Goal: Navigation & Orientation: Find specific page/section

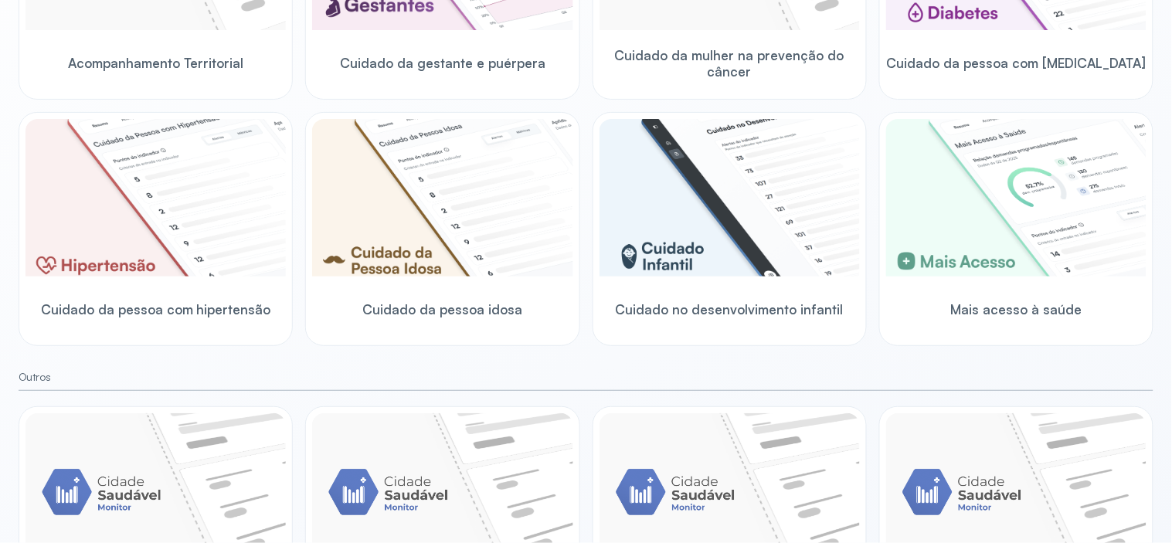
scroll to position [313, 0]
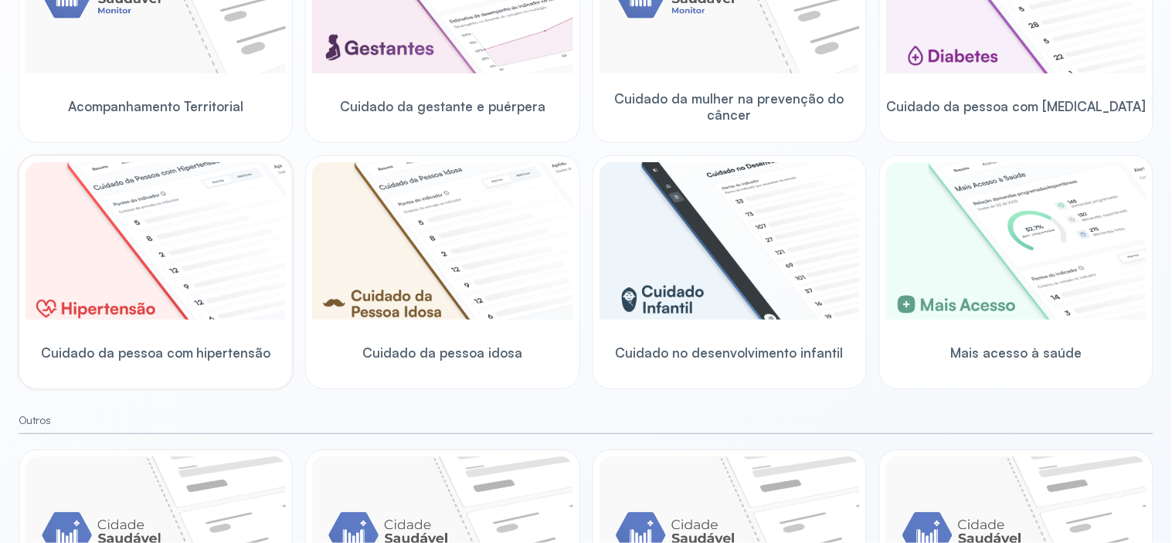
click at [165, 304] on img at bounding box center [155, 241] width 260 height 158
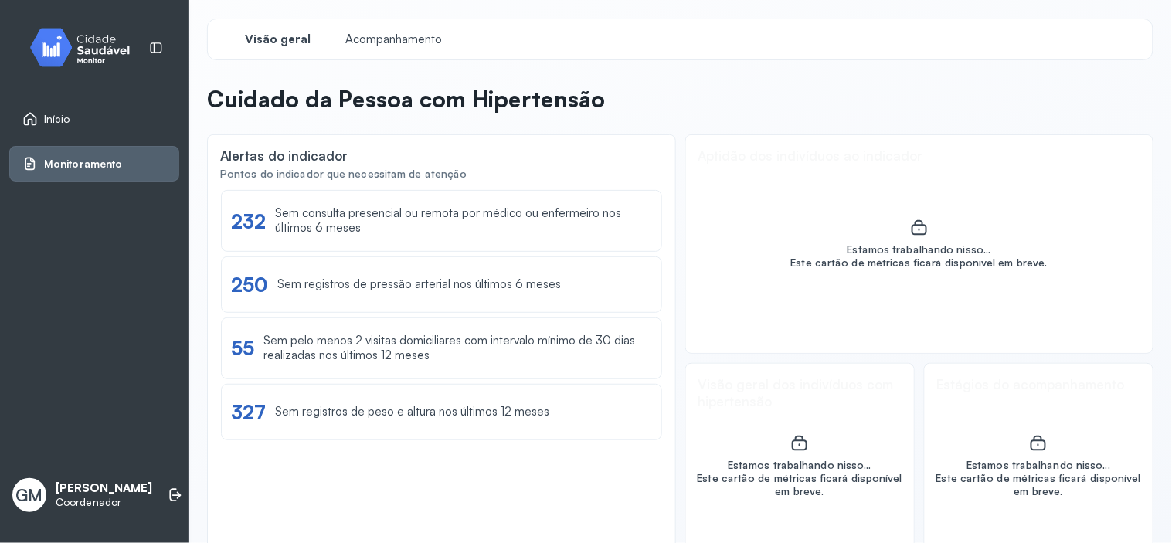
click at [73, 105] on div "Início" at bounding box center [94, 119] width 170 height 36
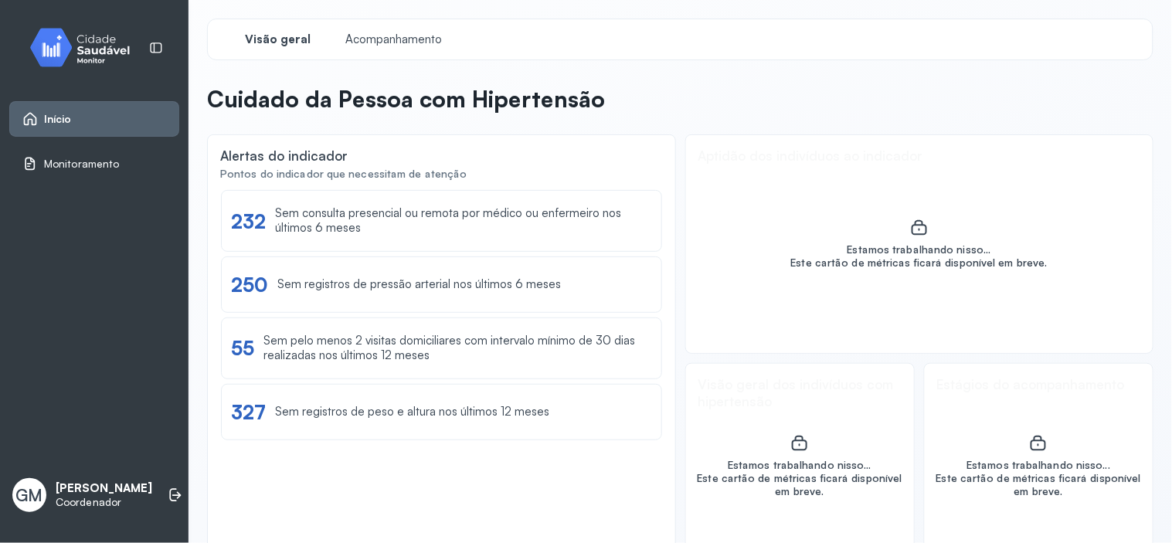
click at [60, 116] on span "Início" at bounding box center [58, 119] width 28 height 13
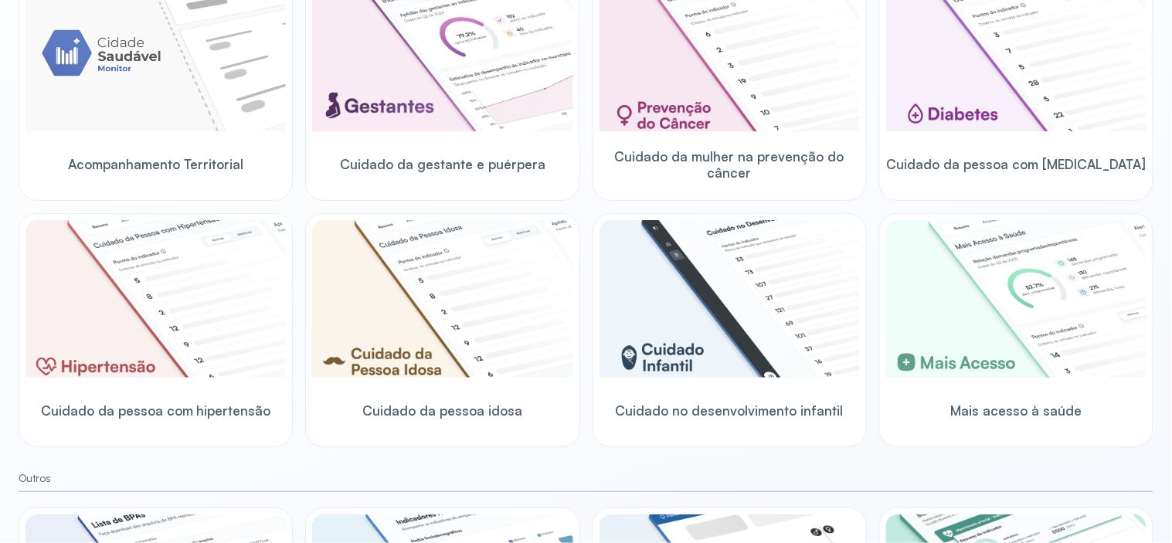
scroll to position [286, 0]
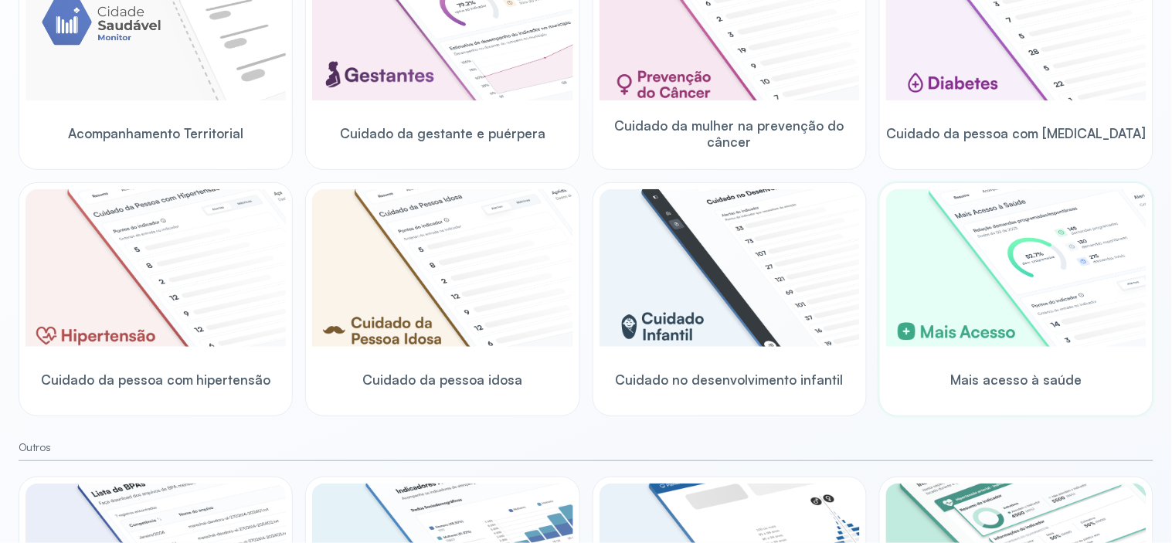
click at [1027, 314] on img at bounding box center [1016, 268] width 260 height 158
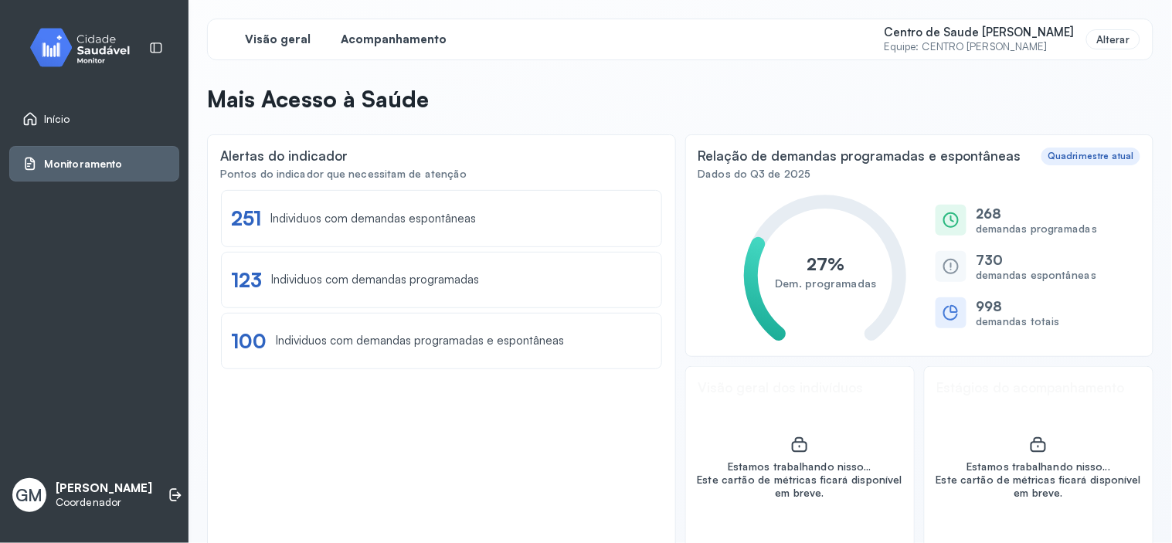
click at [379, 42] on span "Acompanhamento" at bounding box center [394, 39] width 106 height 15
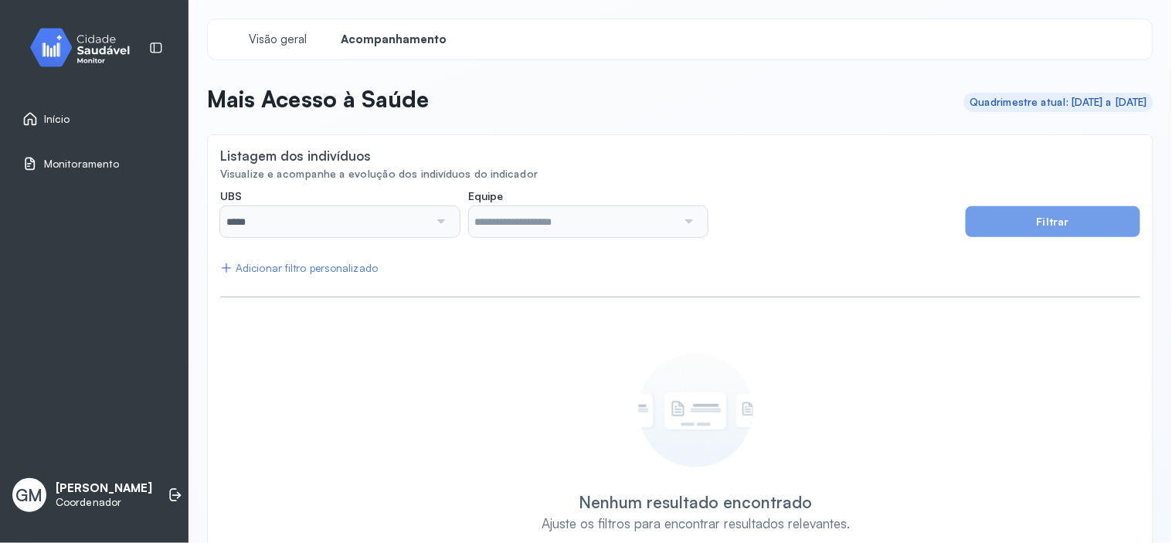
click at [66, 117] on span "Início" at bounding box center [57, 119] width 26 height 13
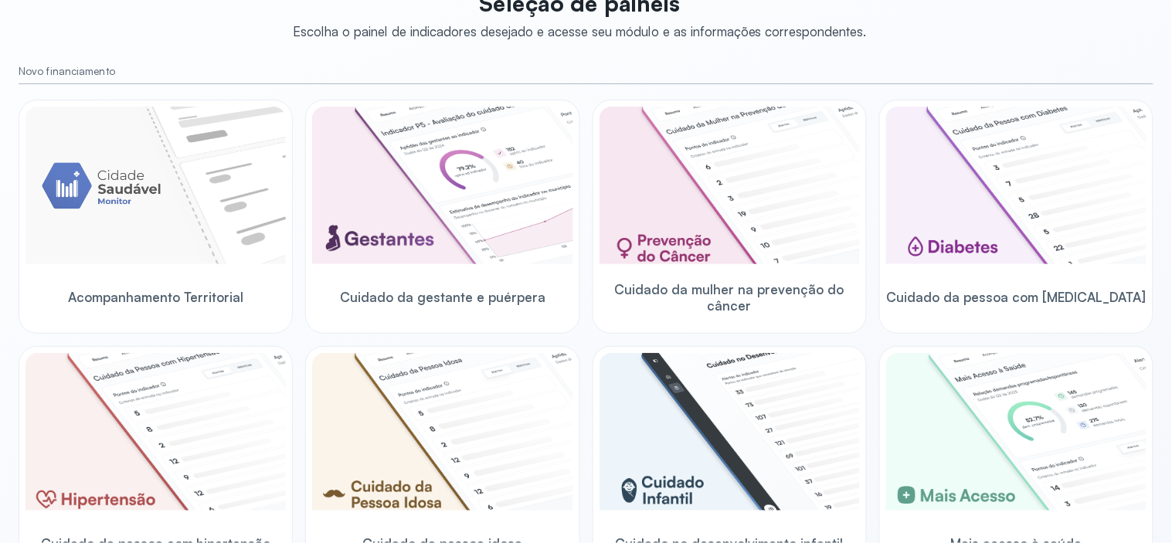
scroll to position [203, 0]
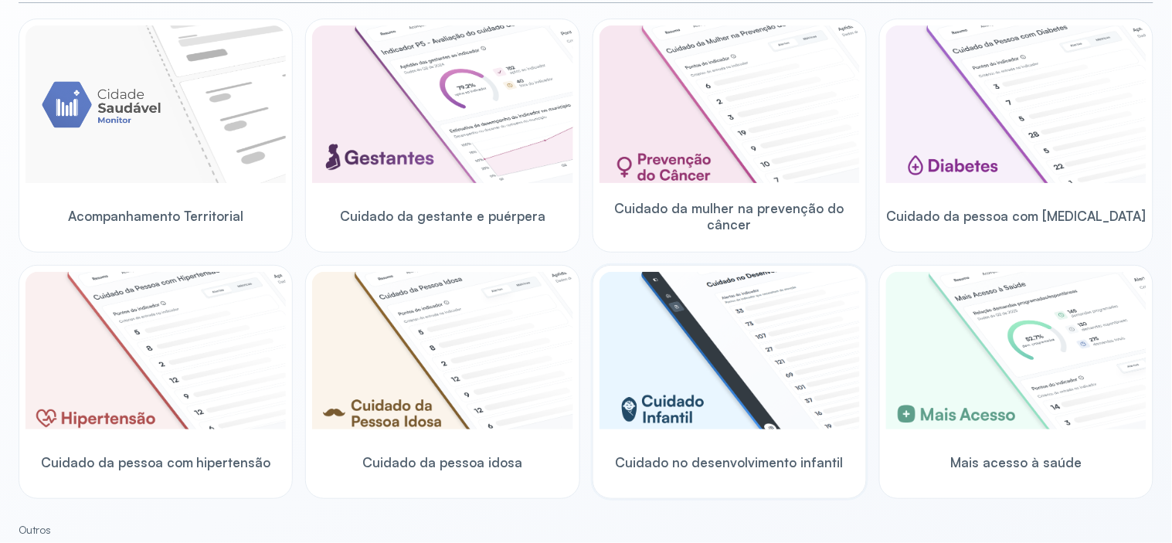
click at [680, 386] on img at bounding box center [729, 351] width 260 height 158
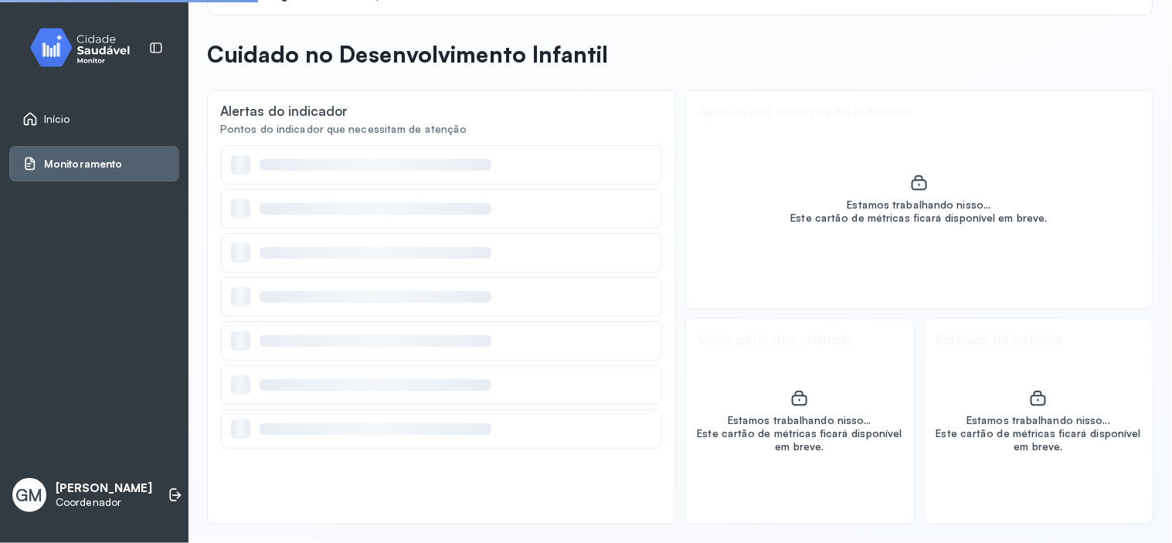
scroll to position [44, 0]
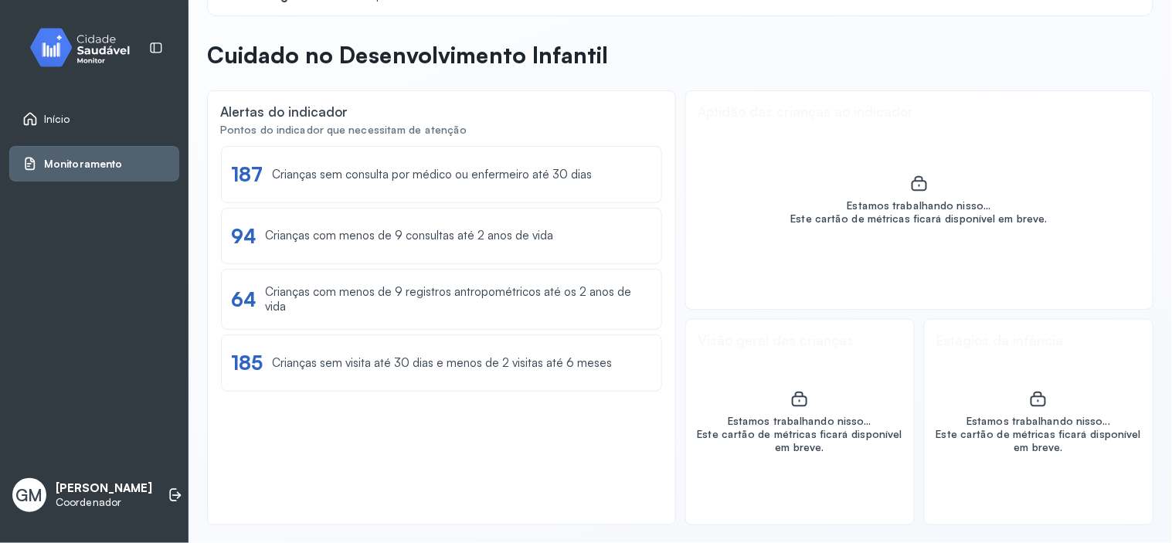
click at [63, 126] on div "Início" at bounding box center [46, 118] width 48 height 15
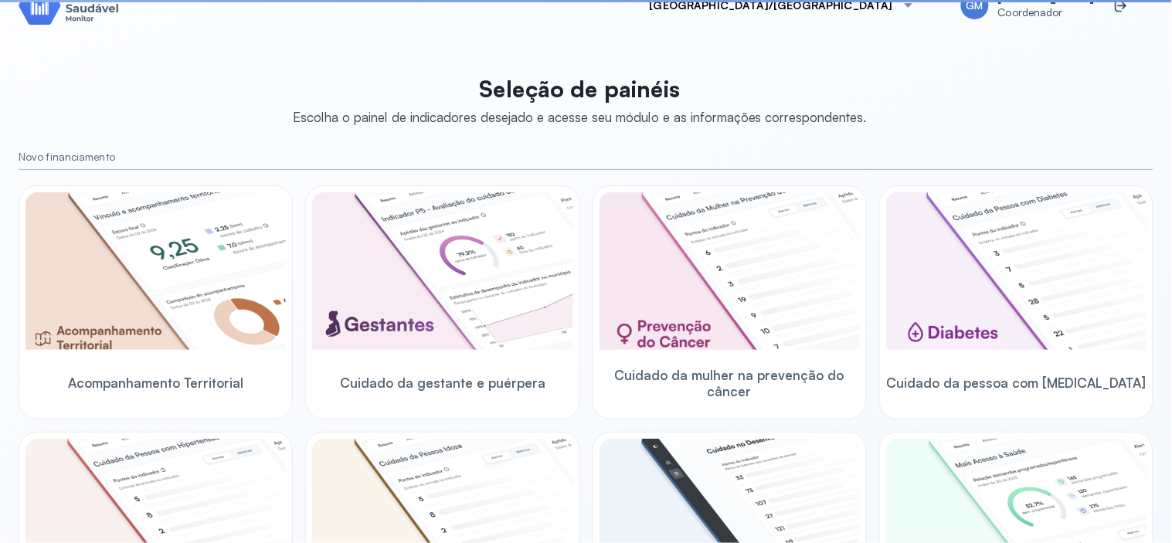
scroll to position [203, 0]
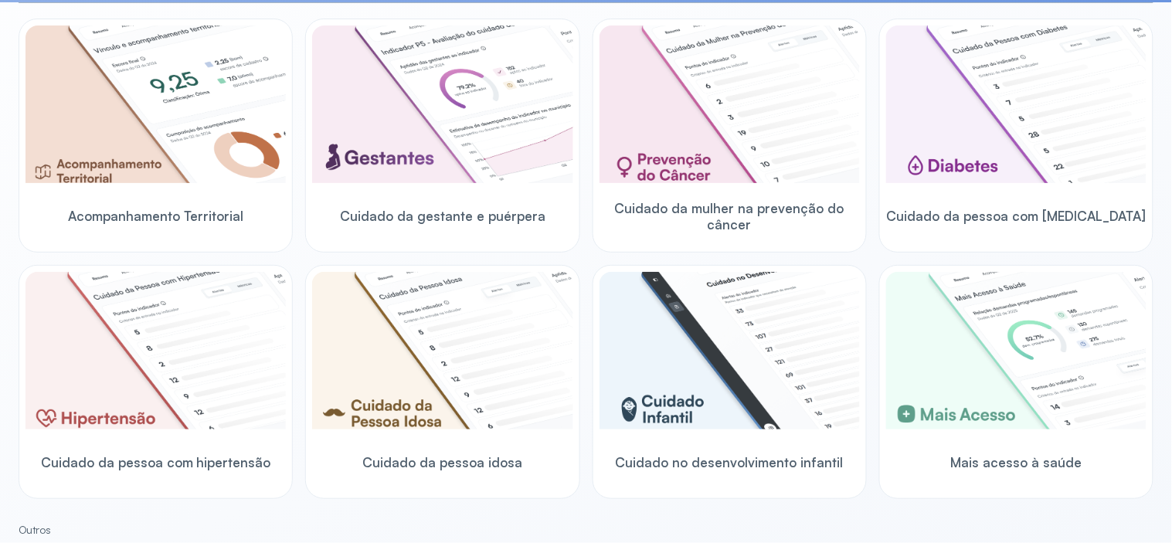
click at [96, 144] on img at bounding box center [155, 104] width 260 height 158
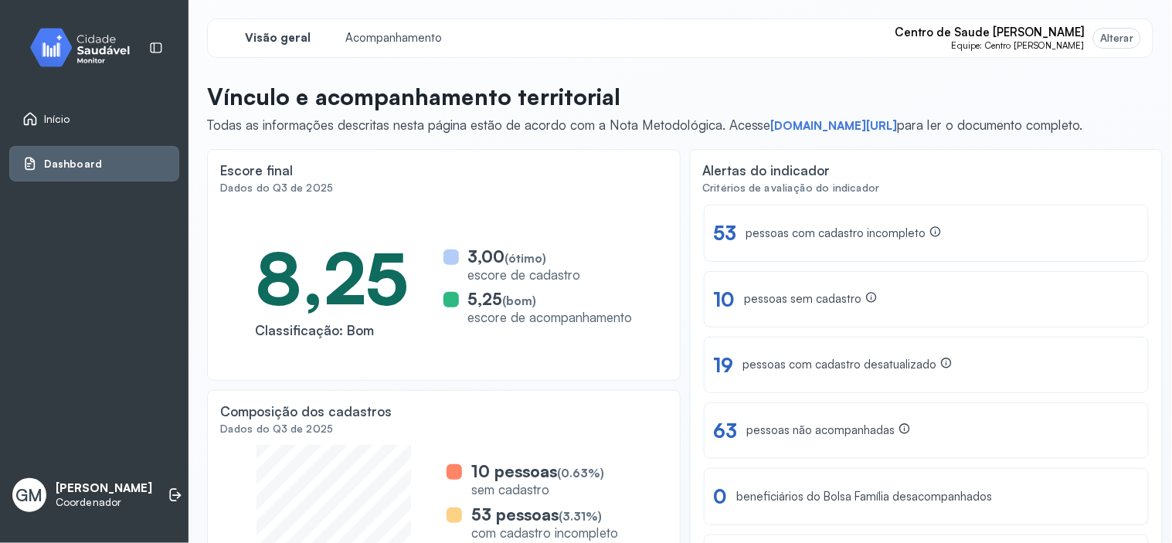
click at [56, 121] on span "Início" at bounding box center [57, 119] width 26 height 13
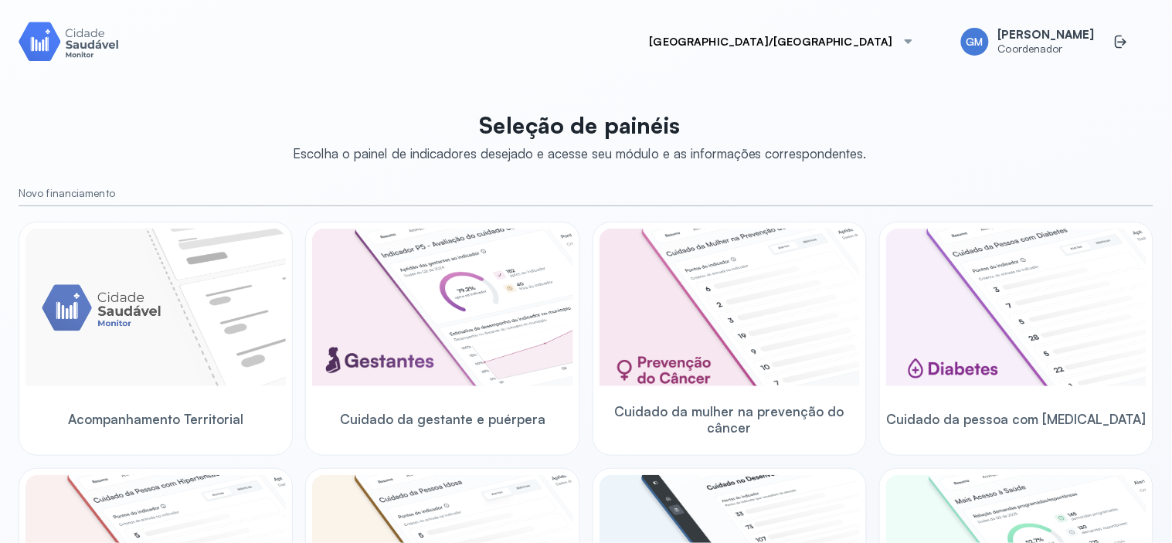
scroll to position [483, 0]
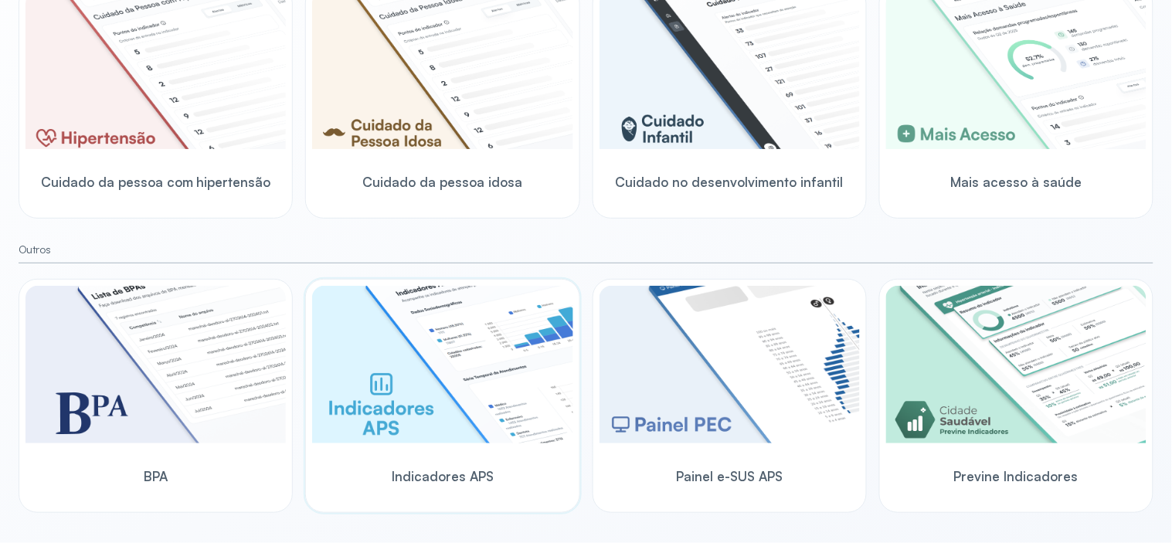
click at [435, 456] on div "Indicadores APS" at bounding box center [442, 475] width 260 height 59
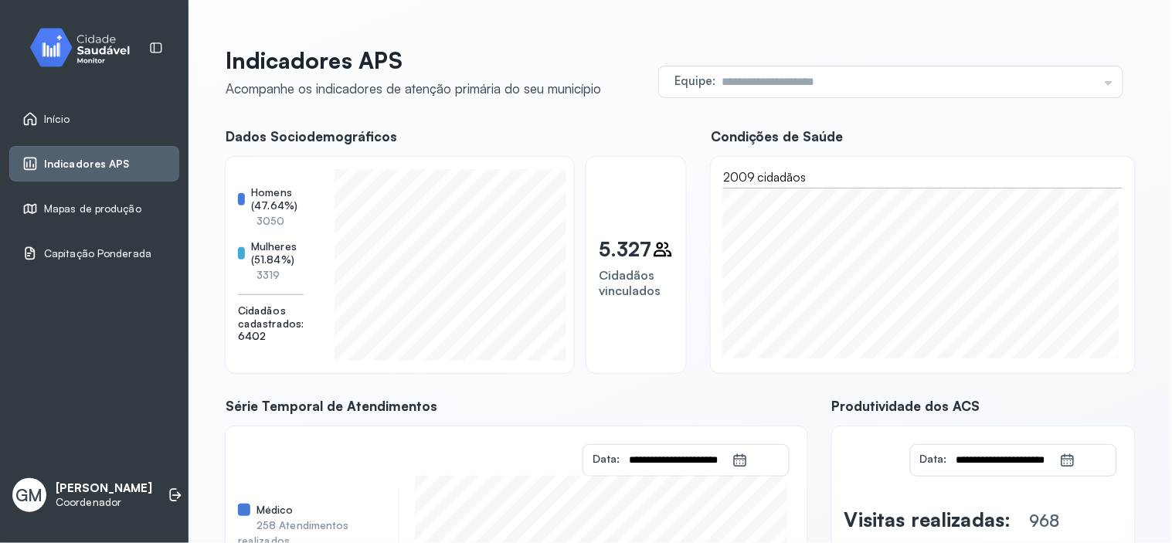
scroll to position [229, 0]
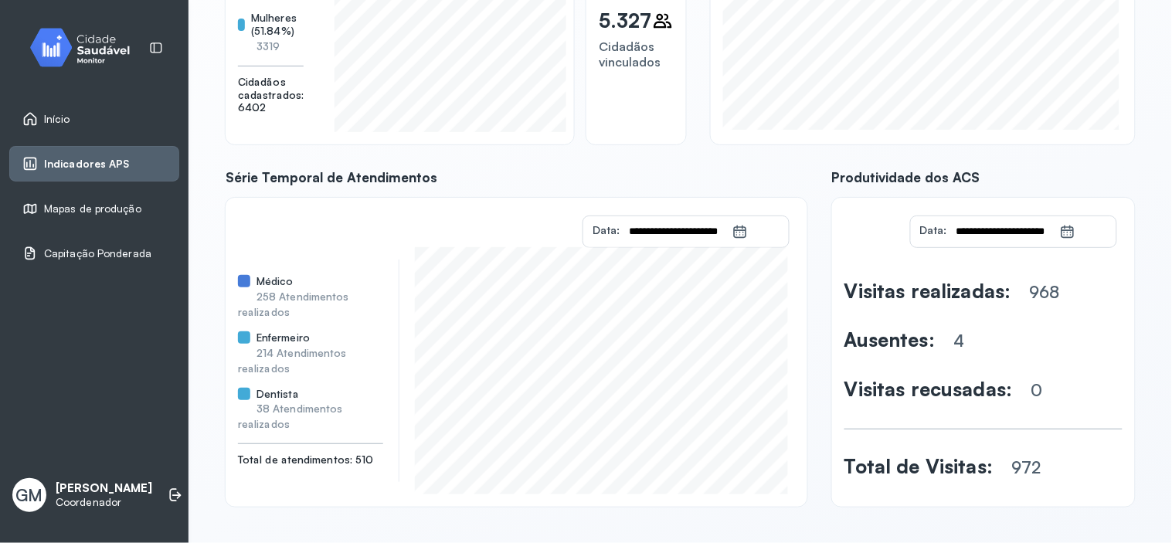
click at [59, 121] on span "Início" at bounding box center [57, 119] width 26 height 13
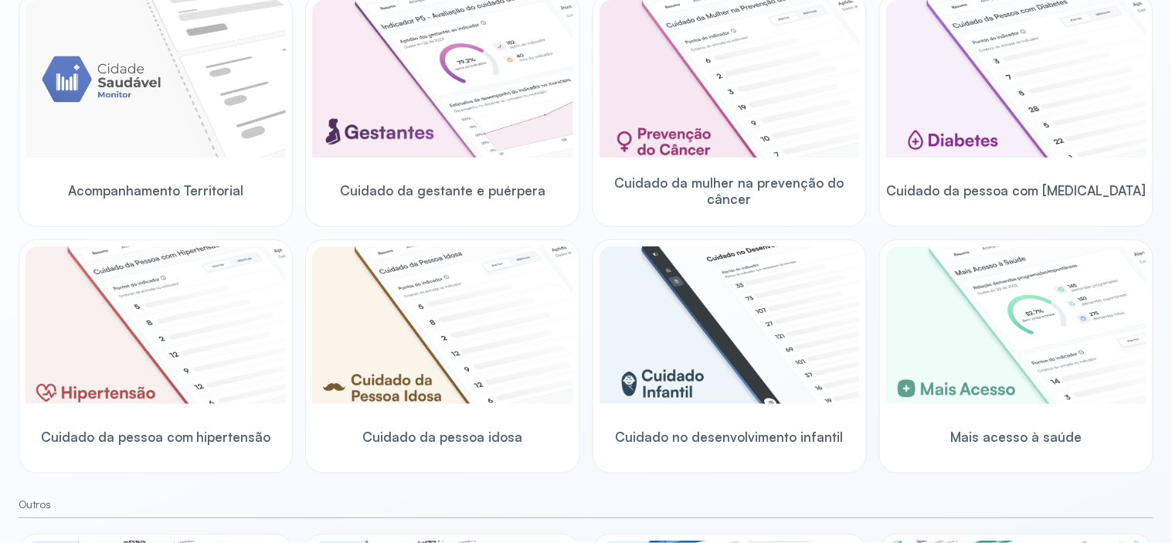
scroll to position [483, 0]
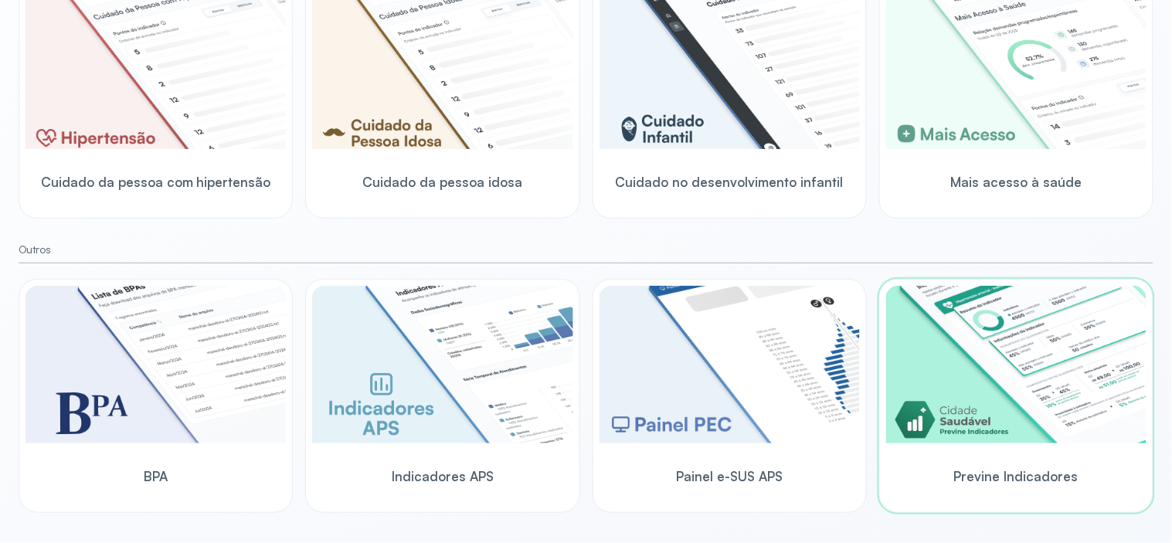
click at [1013, 422] on img at bounding box center [1016, 365] width 260 height 158
